Goal: Find specific page/section: Find specific page/section

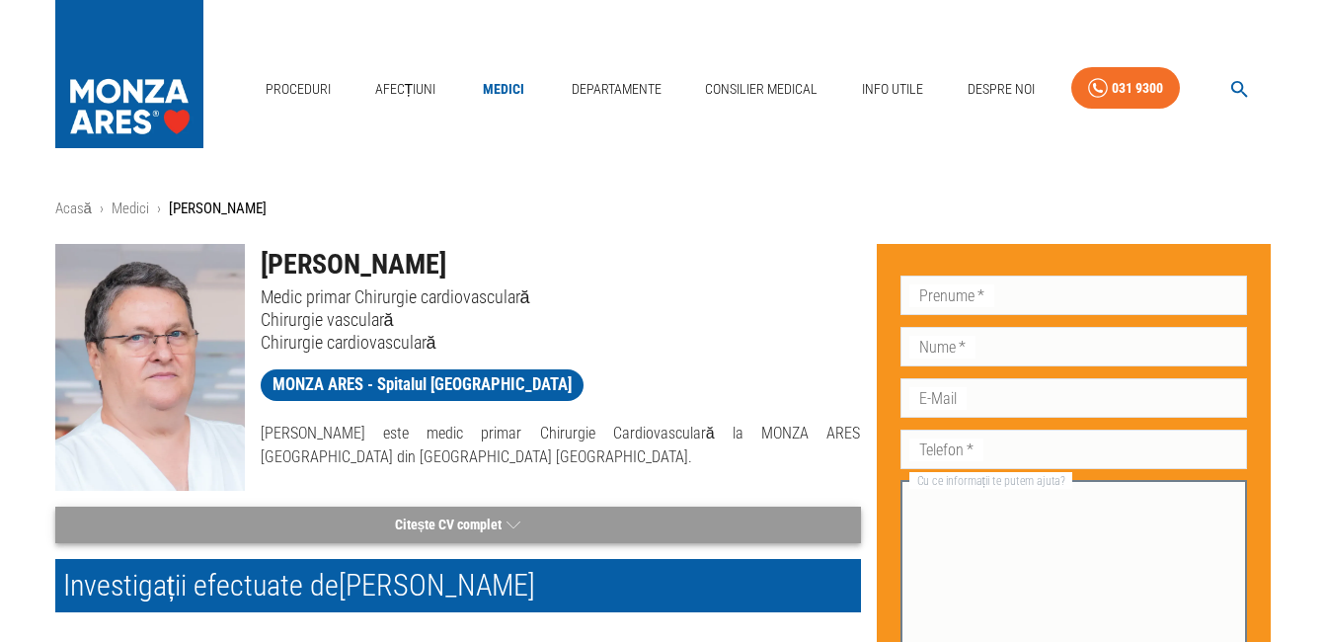
click at [510, 526] on icon "button" at bounding box center [513, 524] width 14 height 25
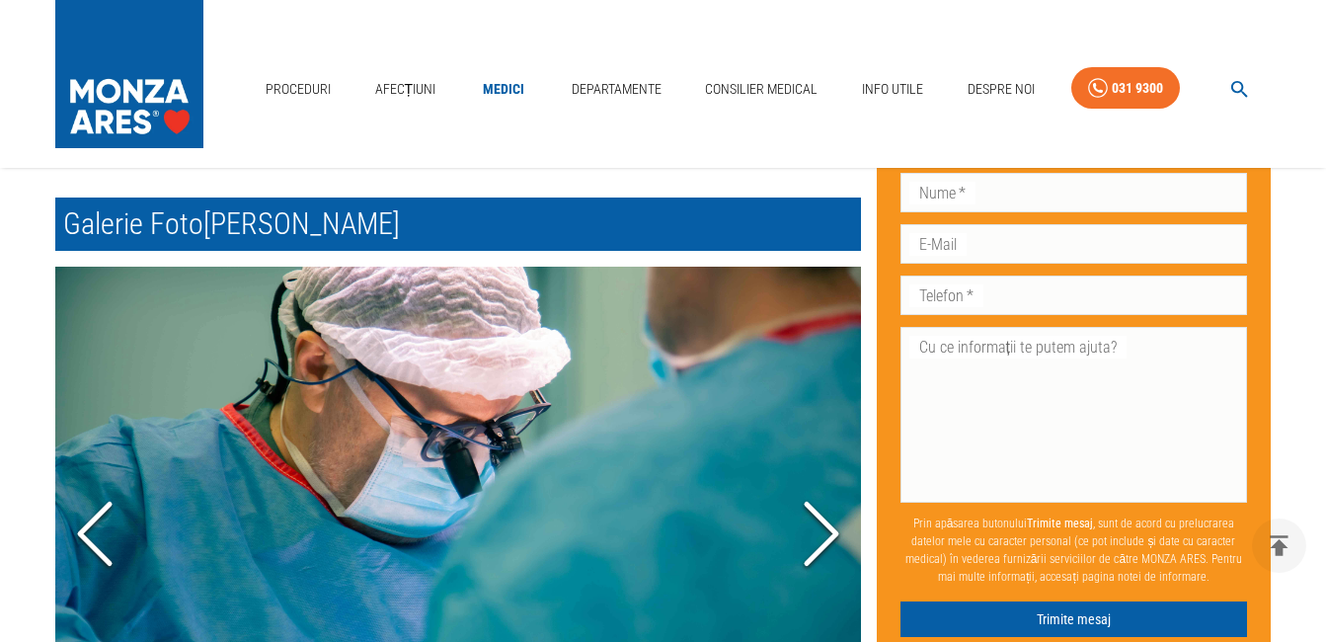
scroll to position [1682, 0]
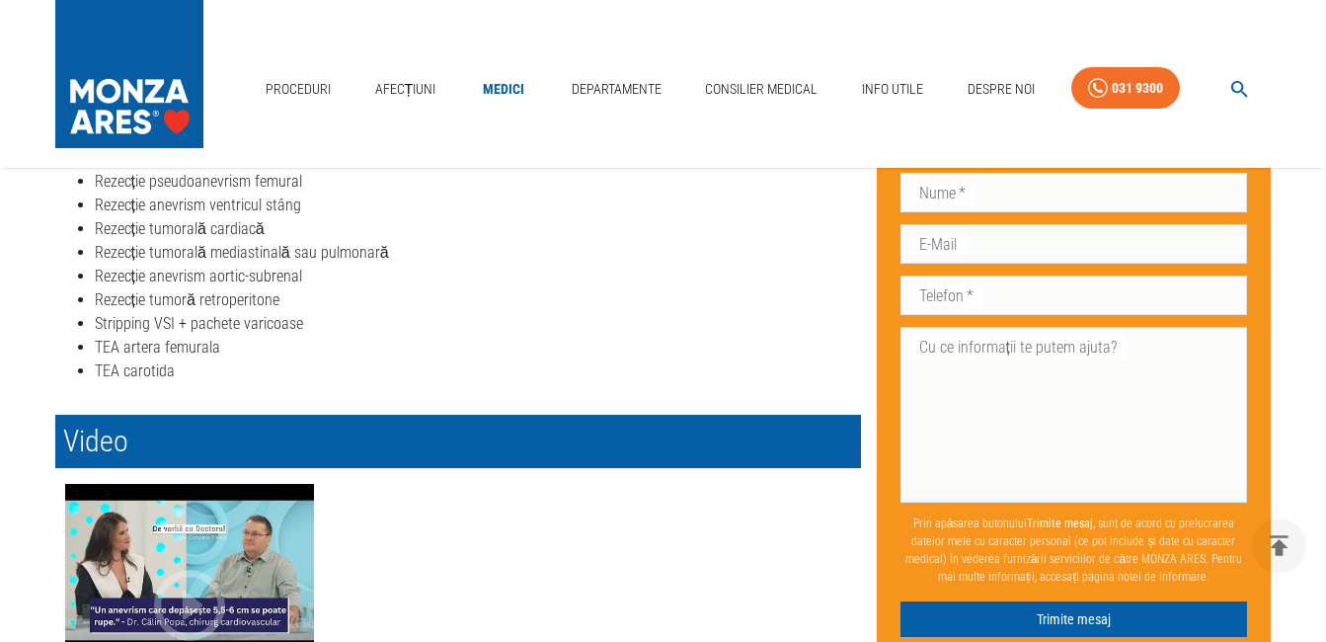
click at [215, 573] on icon "button" at bounding box center [189, 605] width 85 height 85
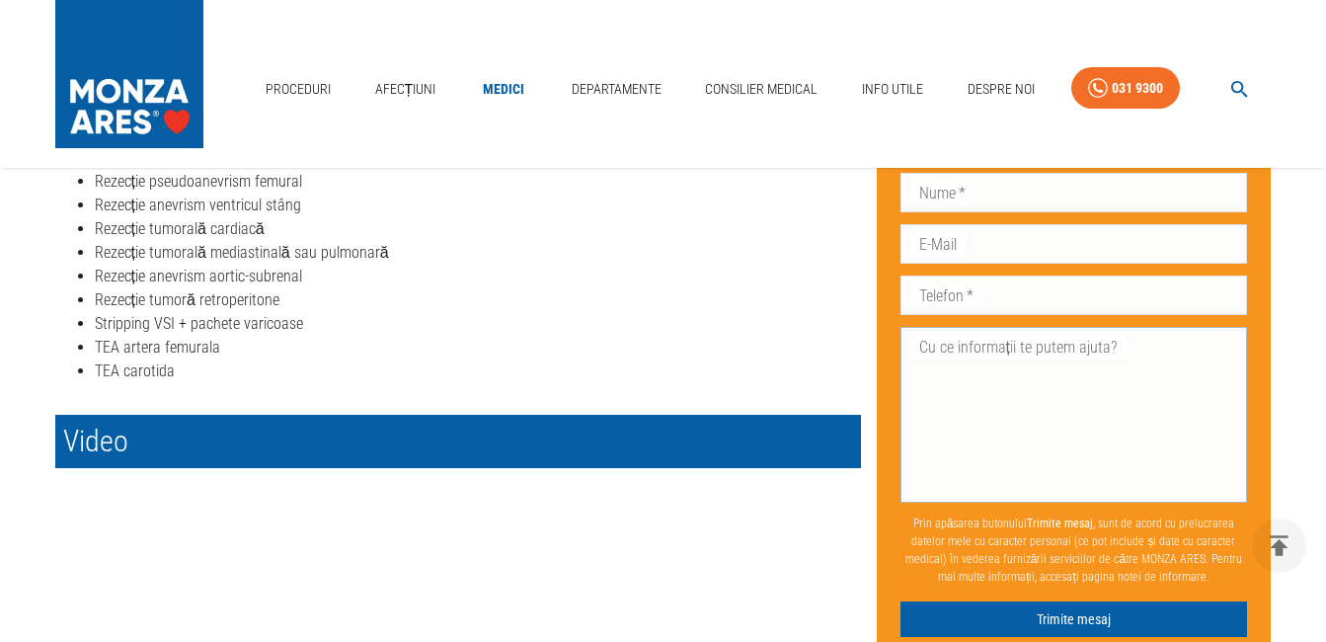
drag, startPoint x: 739, startPoint y: 533, endPoint x: 1017, endPoint y: 463, distance: 286.1
click at [1017, 463] on div "[PERSON_NAME] Medic primar Chirurgie cardiovasculară Chirurgie vasculară Chirur…" at bounding box center [655, 106] width 1232 height 3120
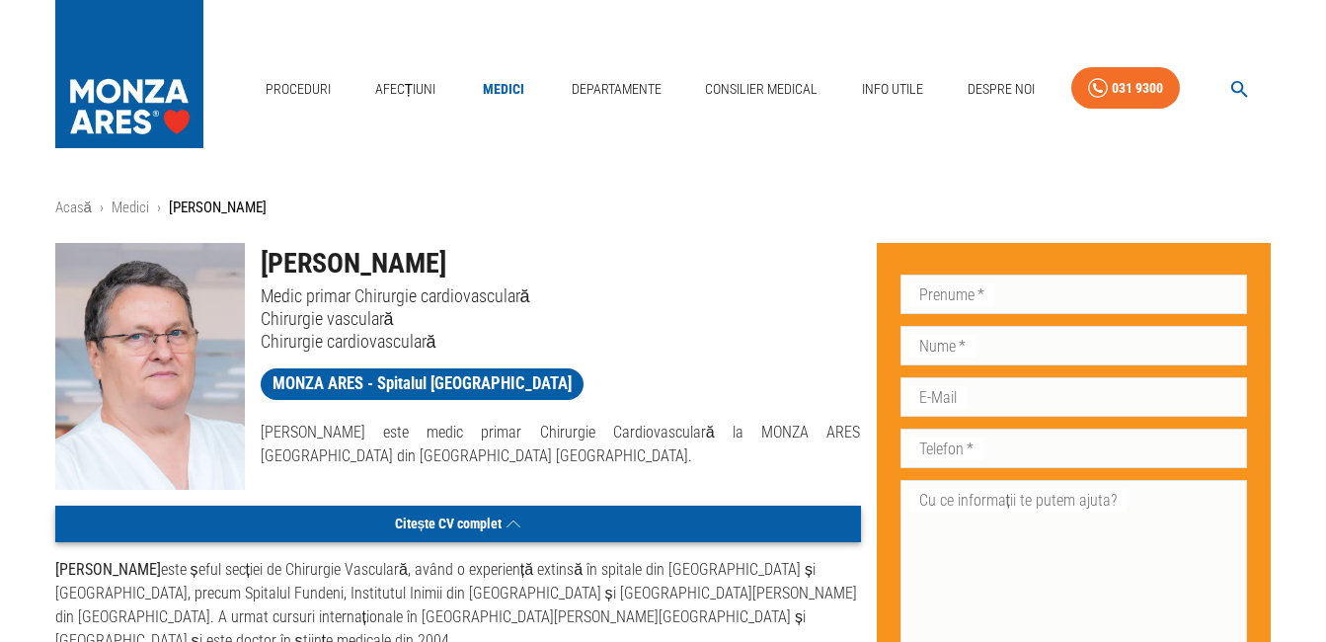
scroll to position [0, 0]
